Goal: Task Accomplishment & Management: Manage account settings

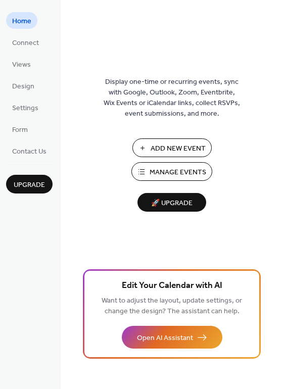
click at [152, 173] on span "Manage Events" at bounding box center [177, 172] width 57 height 11
click at [24, 41] on span "Connect" at bounding box center [25, 43] width 27 height 11
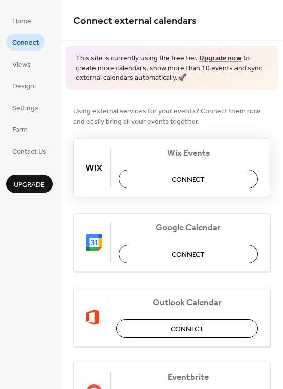
click at [190, 175] on span "Connect" at bounding box center [188, 179] width 33 height 11
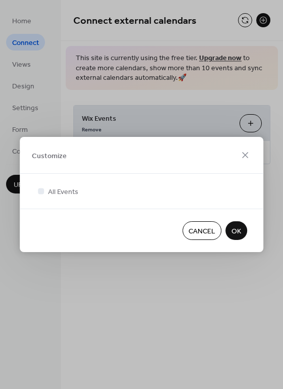
click at [234, 230] on span "OK" at bounding box center [236, 231] width 10 height 11
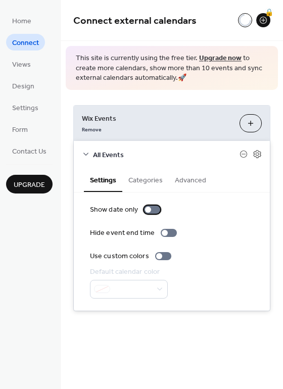
click at [149, 208] on div at bounding box center [148, 209] width 6 height 6
click at [147, 207] on div at bounding box center [152, 209] width 16 height 8
click at [156, 177] on button "Categories" at bounding box center [145, 179] width 46 height 23
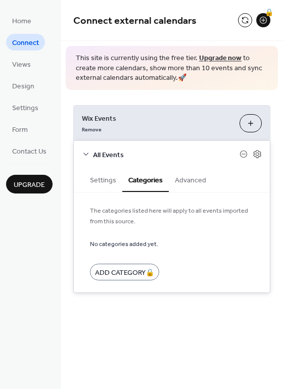
click at [189, 178] on button "Advanced" at bounding box center [190, 179] width 43 height 23
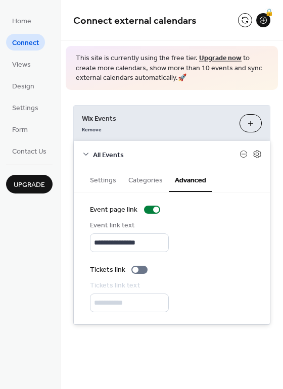
click at [107, 183] on button "Settings" at bounding box center [103, 179] width 38 height 23
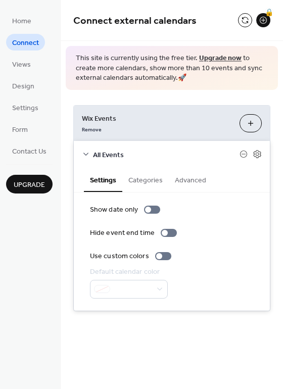
click at [252, 125] on button "Customize" at bounding box center [250, 123] width 22 height 18
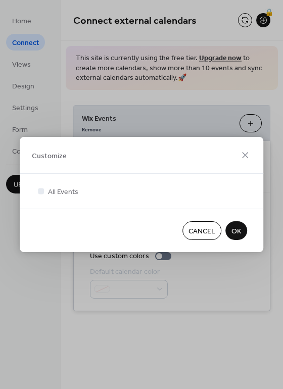
click at [237, 234] on span "OK" at bounding box center [236, 231] width 10 height 11
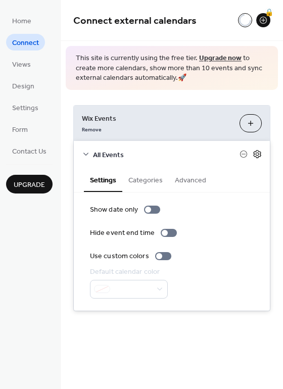
click at [254, 156] on icon at bounding box center [257, 154] width 8 height 8
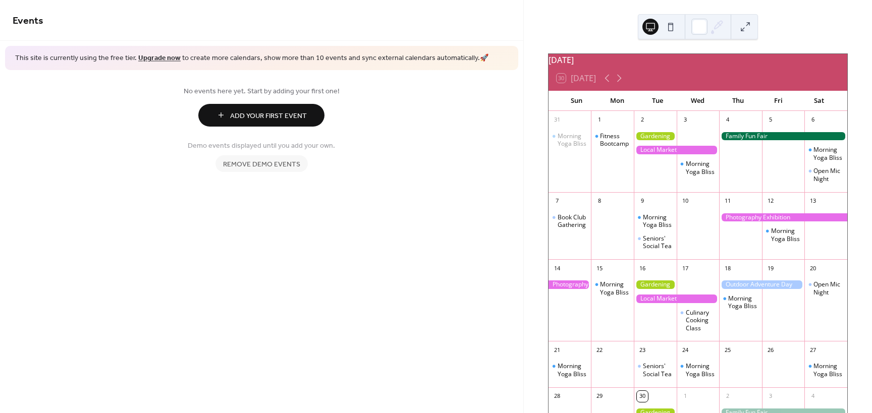
click at [264, 162] on span "Remove demo events" at bounding box center [261, 164] width 77 height 11
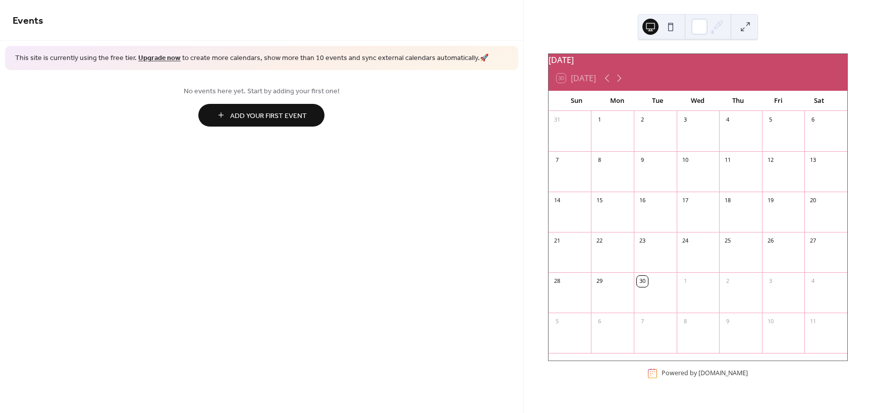
click at [240, 112] on span "Add Your First Event" at bounding box center [268, 116] width 77 height 11
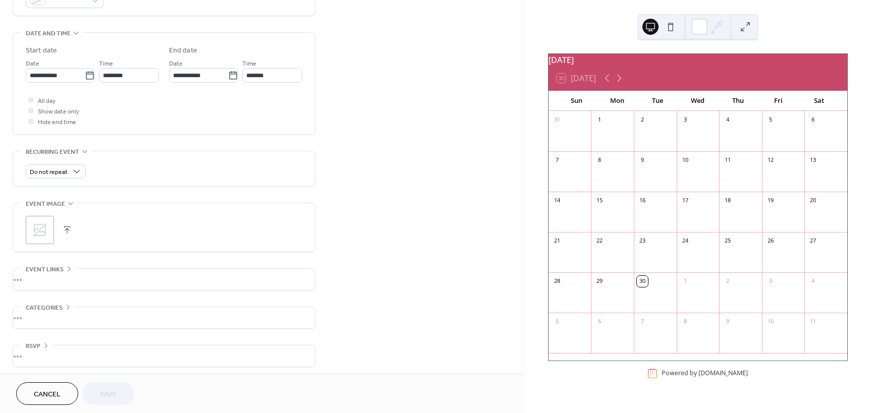
scroll to position [300, 0]
click at [56, 392] on span "Cancel" at bounding box center [47, 395] width 27 height 11
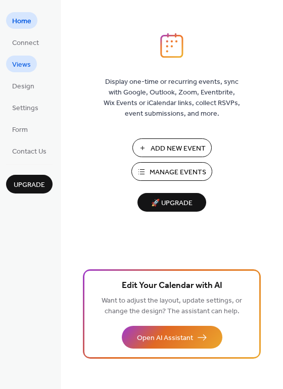
click at [17, 68] on span "Views" at bounding box center [21, 65] width 19 height 11
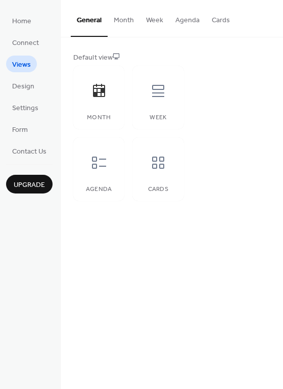
click at [215, 23] on button "Cards" at bounding box center [220, 18] width 30 height 36
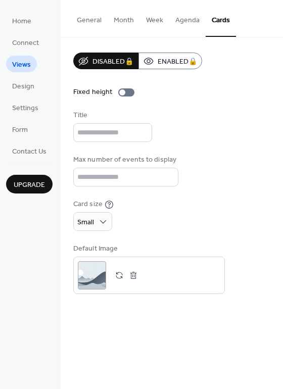
click at [187, 23] on button "Agenda" at bounding box center [187, 18] width 36 height 36
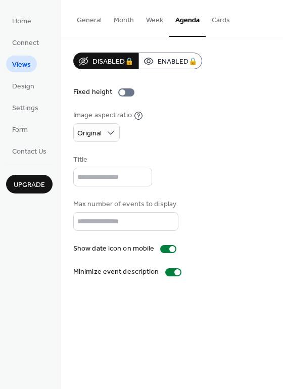
click at [136, 20] on button "Month" at bounding box center [123, 18] width 32 height 36
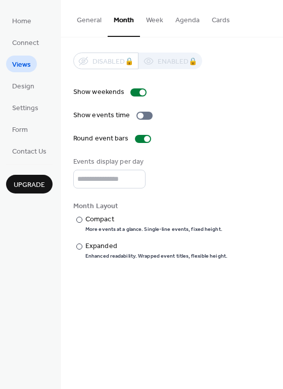
click at [153, 22] on button "Week" at bounding box center [154, 18] width 29 height 36
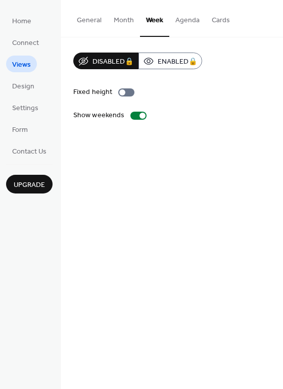
click at [186, 18] on button "Agenda" at bounding box center [187, 18] width 36 height 36
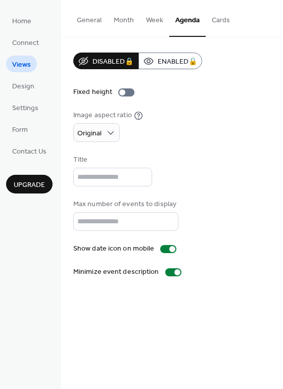
click at [212, 20] on button "Cards" at bounding box center [220, 18] width 30 height 36
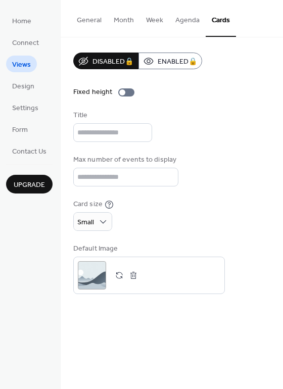
click at [97, 19] on button "General" at bounding box center [89, 18] width 37 height 36
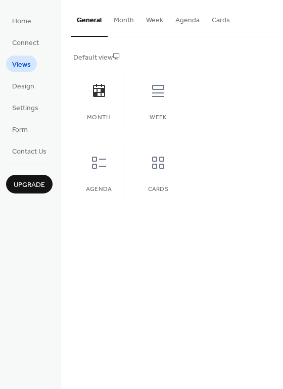
click at [121, 23] on button "Month" at bounding box center [123, 18] width 32 height 36
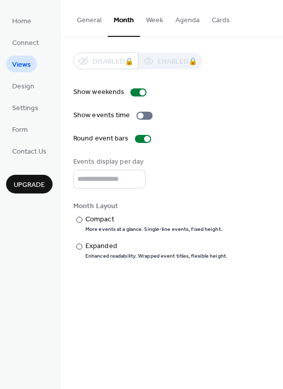
click at [121, 23] on button "Month" at bounding box center [123, 18] width 32 height 37
click at [20, 87] on span "Design" at bounding box center [23, 86] width 22 height 11
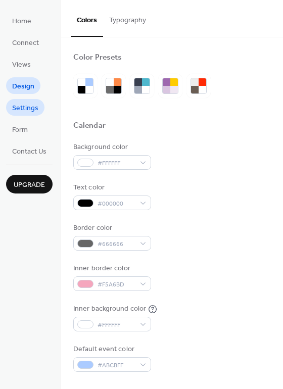
click at [26, 105] on span "Settings" at bounding box center [25, 108] width 26 height 11
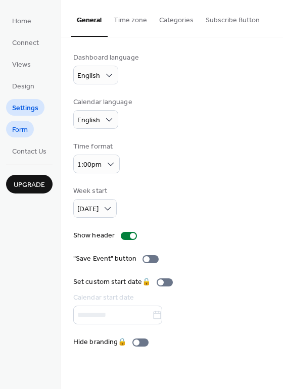
click at [22, 126] on span "Form" at bounding box center [20, 130] width 16 height 11
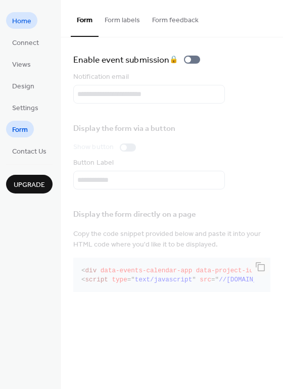
click at [24, 18] on span "Home" at bounding box center [21, 21] width 19 height 11
